Goal: Task Accomplishment & Management: Use online tool/utility

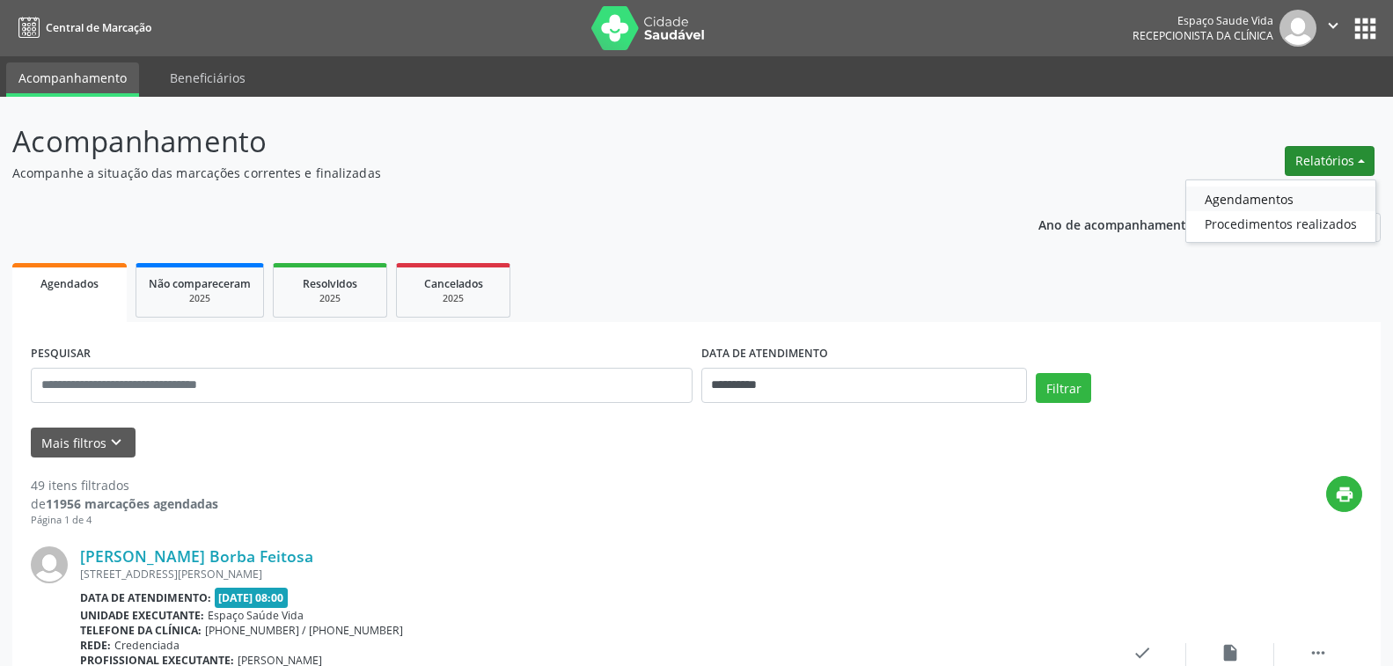
click at [1235, 191] on link "Agendamentos" at bounding box center [1281, 199] width 189 height 25
select select "*"
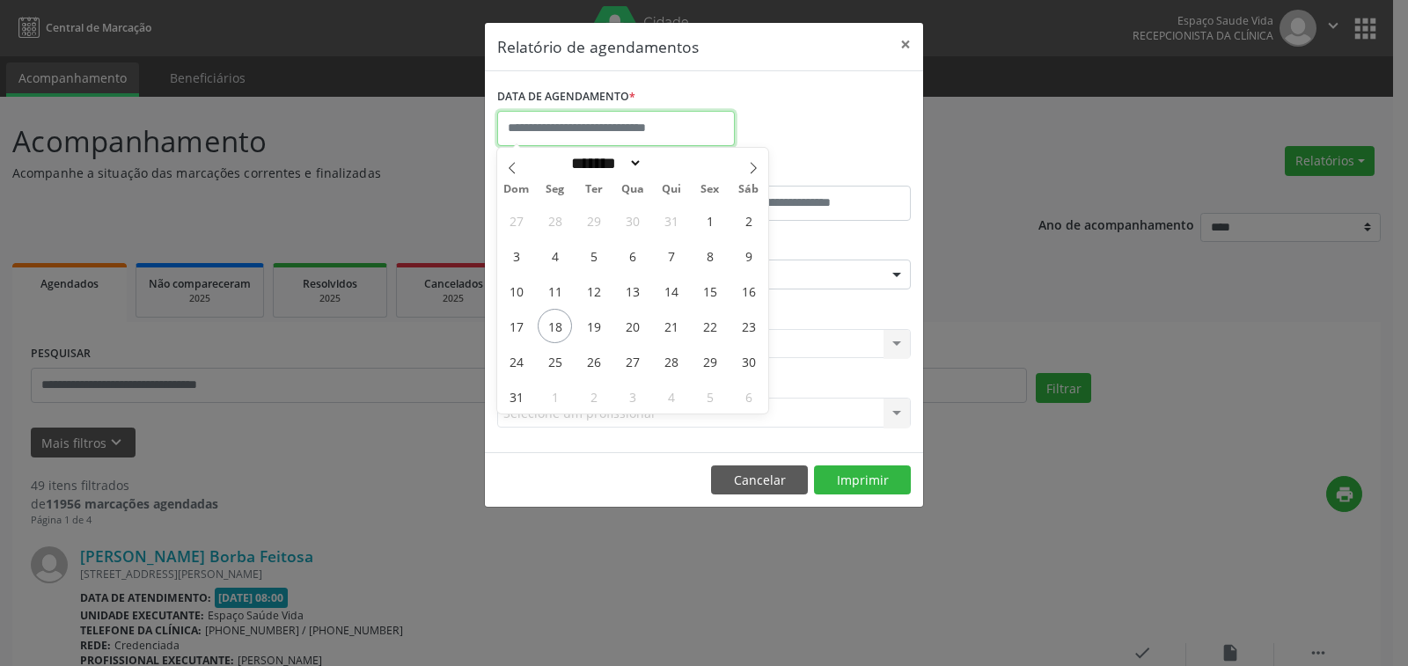
click at [547, 116] on input "text" at bounding box center [616, 128] width 238 height 35
click at [633, 328] on span "20" at bounding box center [632, 326] width 34 height 34
type input "**********"
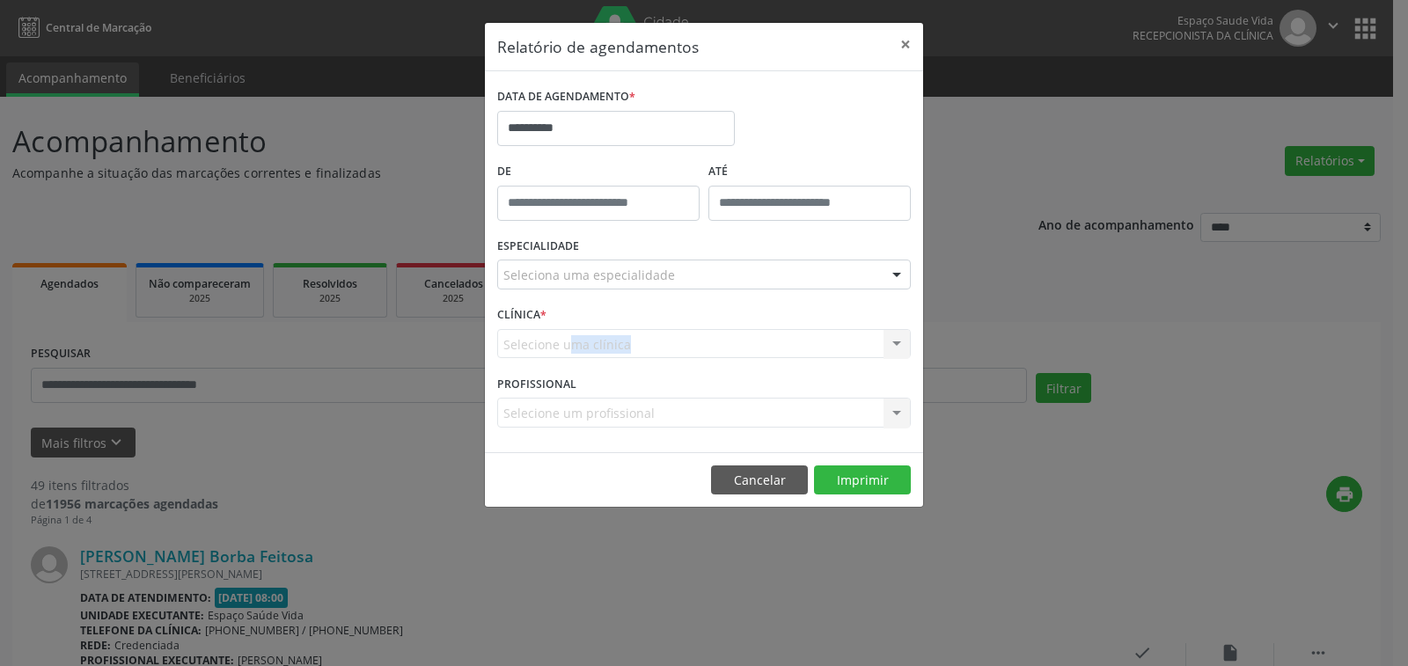
click at [633, 329] on div "Selecione uma clínica Nenhum resultado encontrado para: " " Não há nenhuma opçã…" at bounding box center [704, 344] width 414 height 30
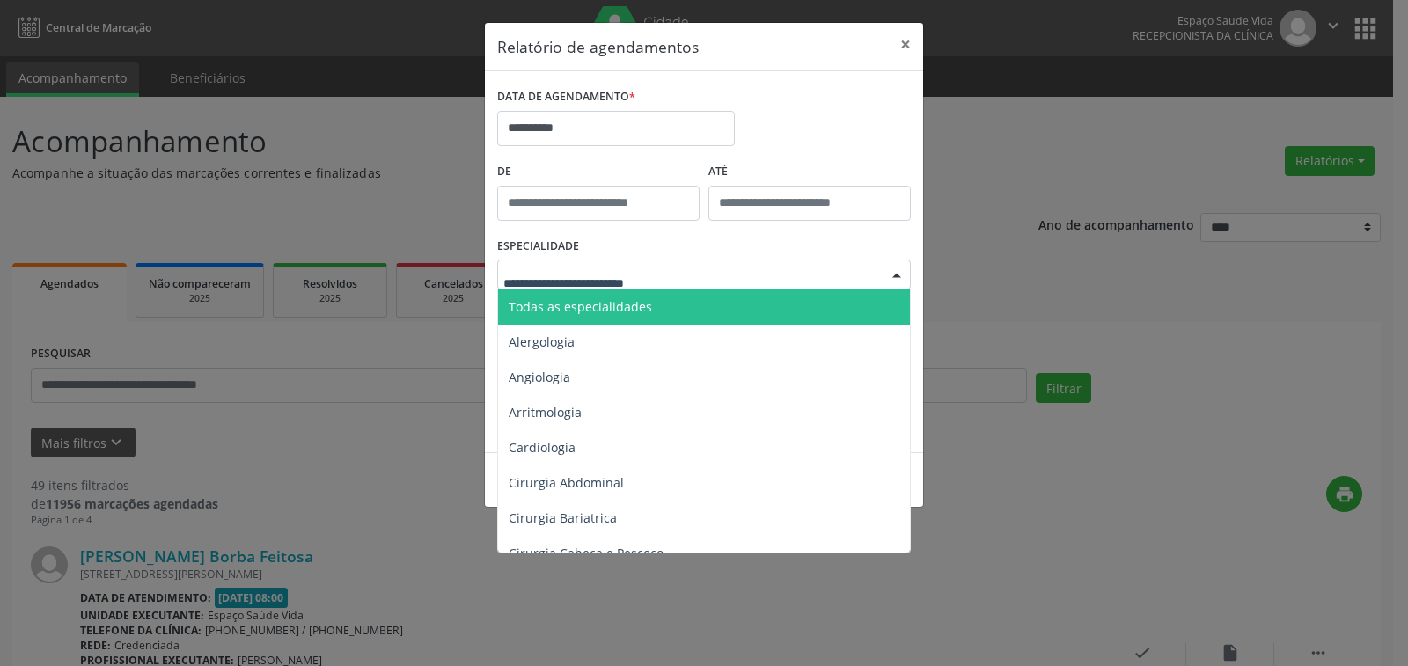
click at [559, 312] on span "Todas as especialidades" at bounding box center [580, 306] width 143 height 17
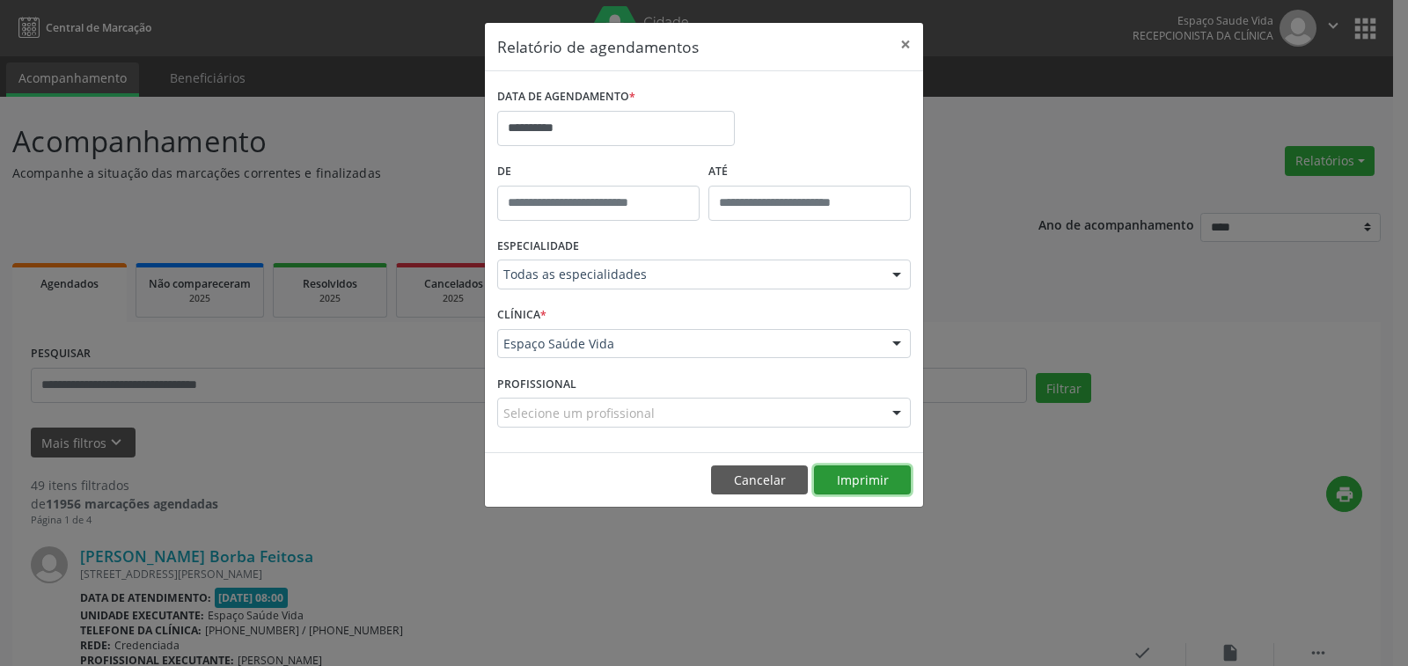
click at [858, 477] on button "Imprimir" at bounding box center [862, 481] width 97 height 30
